Goal: Task Accomplishment & Management: Manage account settings

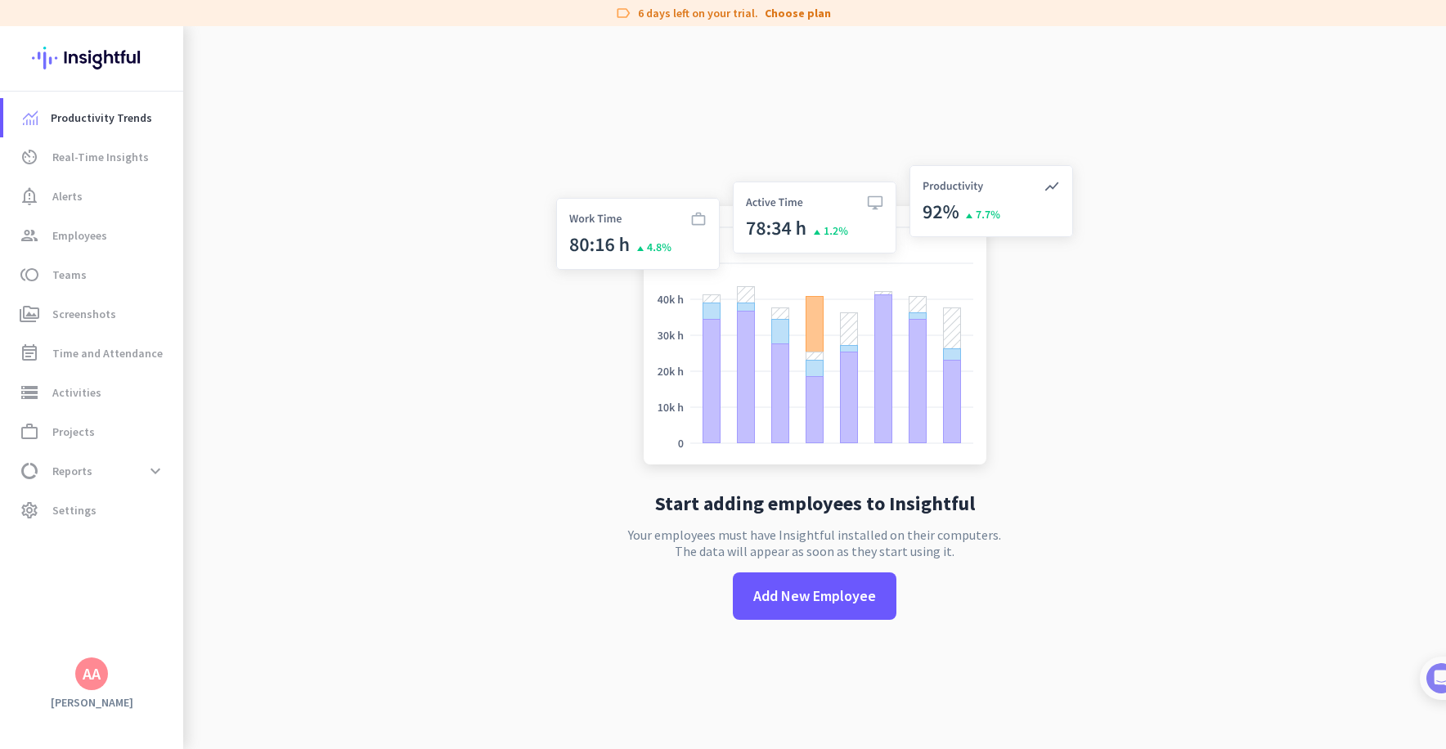
click at [70, 692] on div "Productivity Trends av_timer Real-Time Insights notification_important Alerts g…" at bounding box center [91, 387] width 183 height 723
click at [71, 687] on div "AA" at bounding box center [91, 674] width 183 height 33
click at [91, 670] on div "AA" at bounding box center [92, 674] width 18 height 16
click at [245, 599] on div "Zenduit admin check" at bounding box center [349, 596] width 229 height 54
click at [47, 153] on span "av_timer Real-Time Insights" at bounding box center [93, 157] width 154 height 20
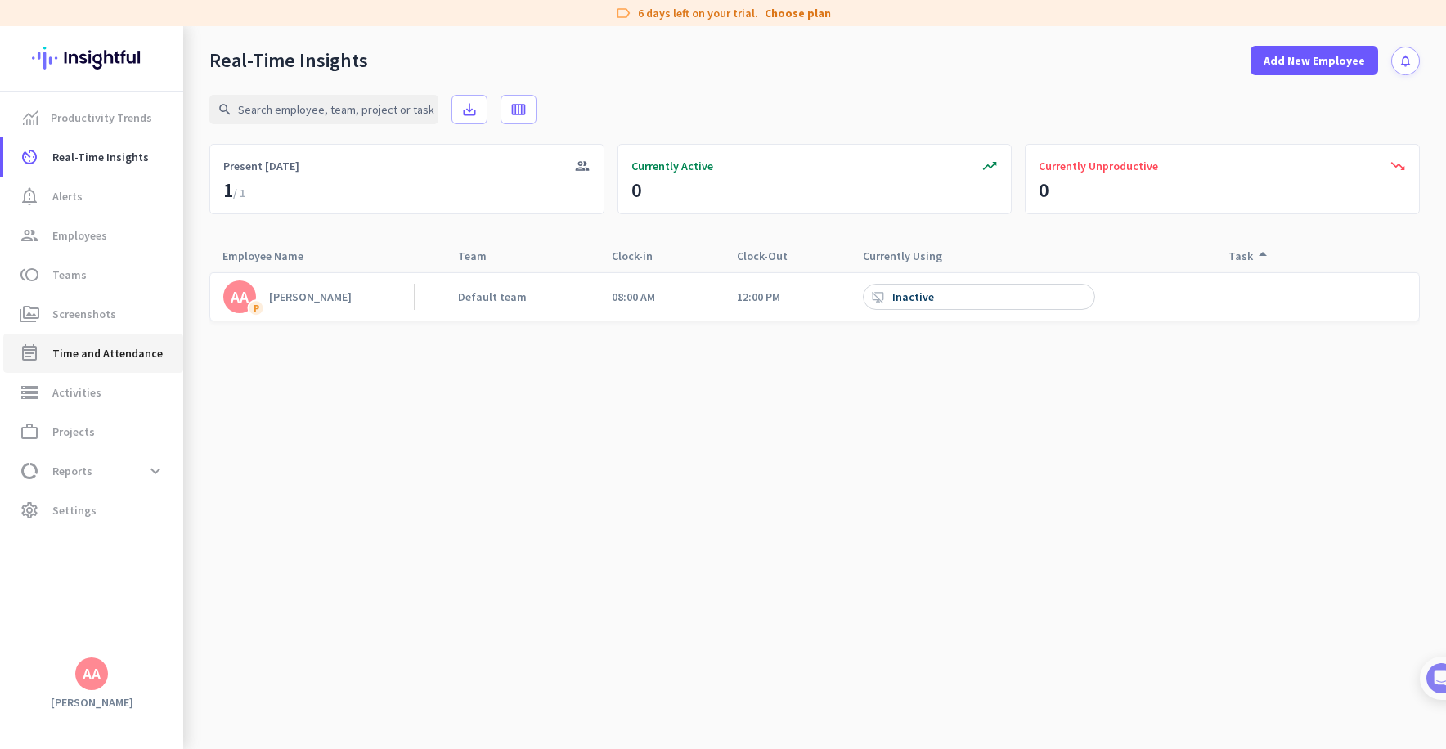
click at [84, 361] on span "Time and Attendance" at bounding box center [107, 353] width 110 height 20
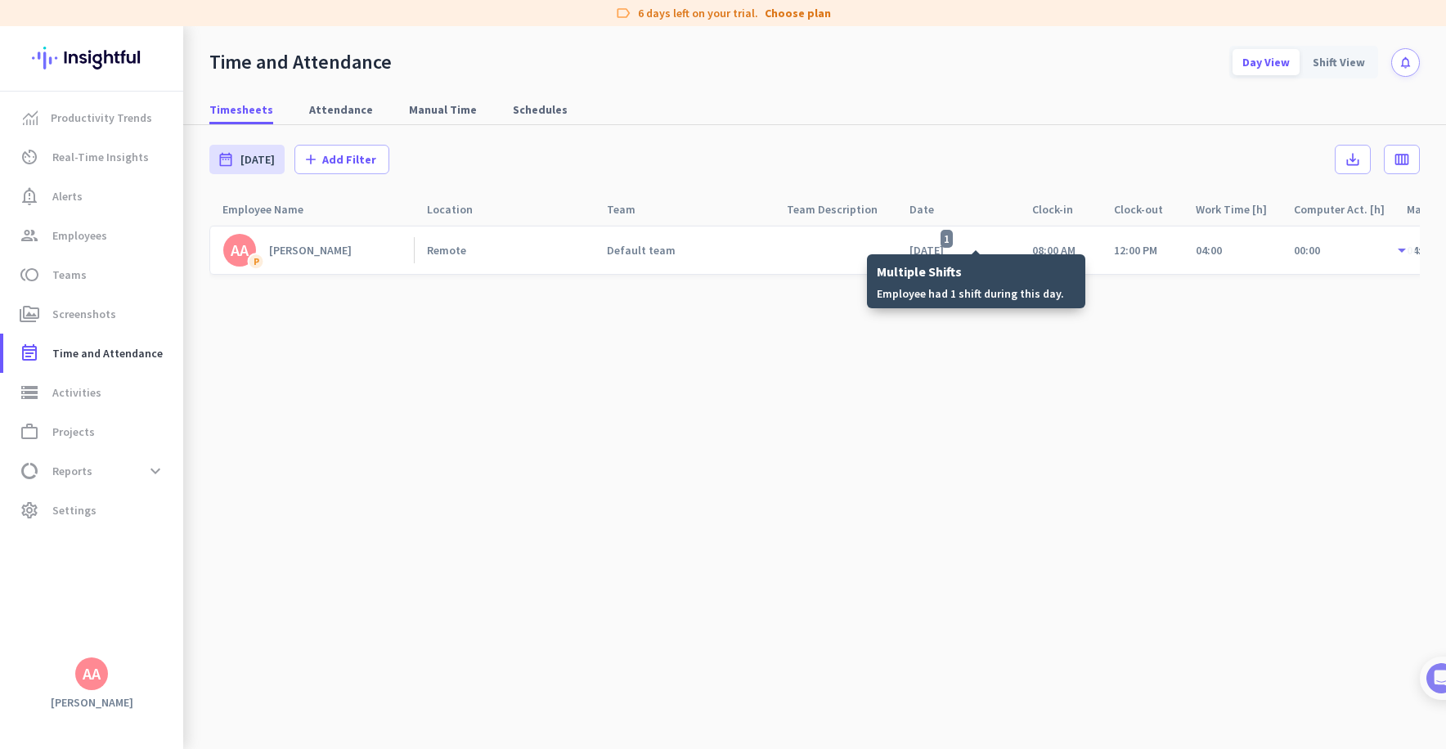
click at [953, 242] on span "1" at bounding box center [947, 239] width 12 height 18
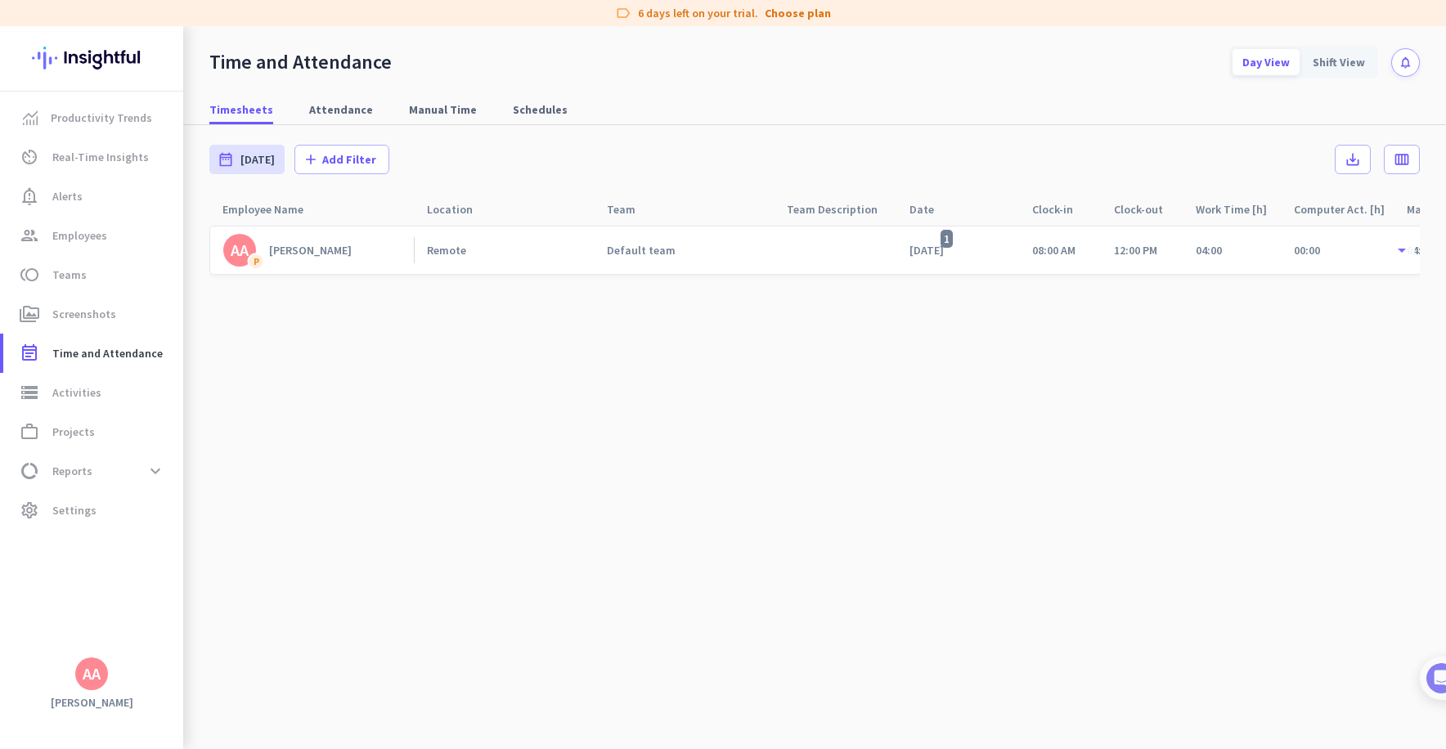
click at [954, 240] on div "[DATE] 1" at bounding box center [957, 250] width 123 height 47
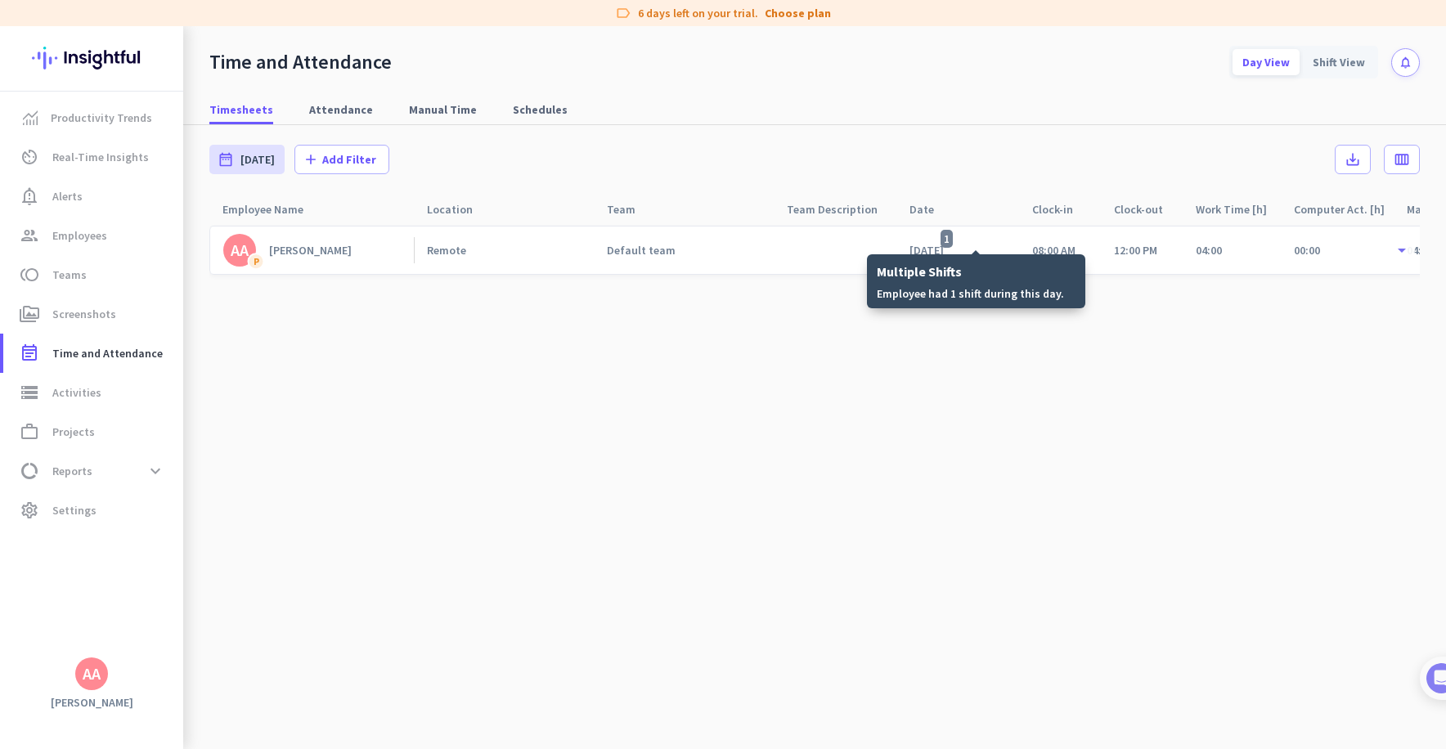
click at [953, 236] on span "1" at bounding box center [947, 239] width 12 height 18
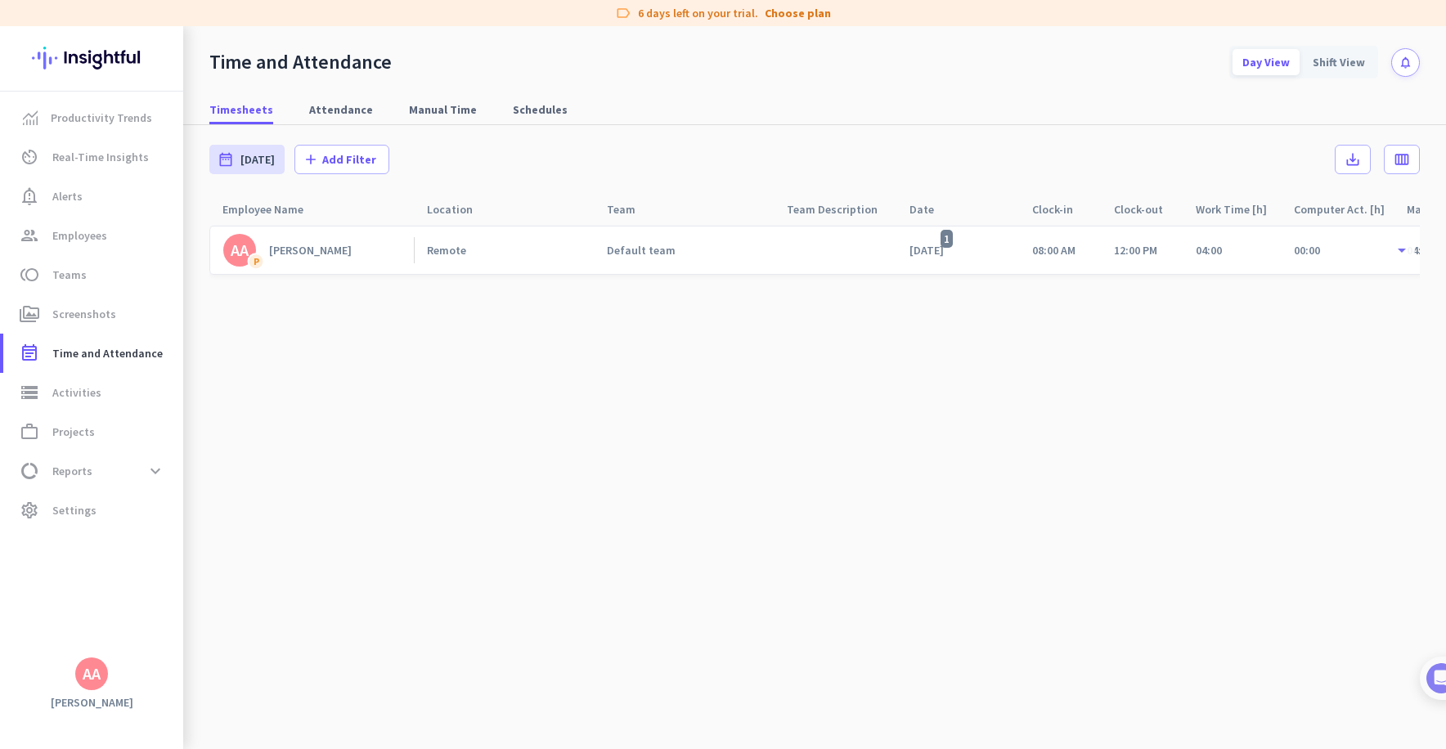
click at [1129, 255] on span "12:00 PM" at bounding box center [1135, 250] width 43 height 15
click at [1206, 259] on div "04:00" at bounding box center [1232, 250] width 98 height 47
click at [465, 116] on link "Manual Time" at bounding box center [443, 109] width 88 height 29
type input "[DATE] - [DATE]"
